Goal: Find specific page/section: Find specific page/section

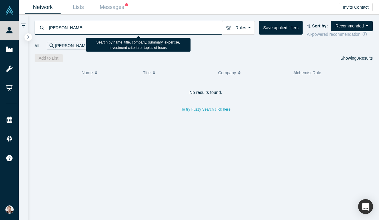
click at [91, 46] on icon "Remove Filter" at bounding box center [92, 46] width 3 height 4
